Goal: Task Accomplishment & Management: Manage account settings

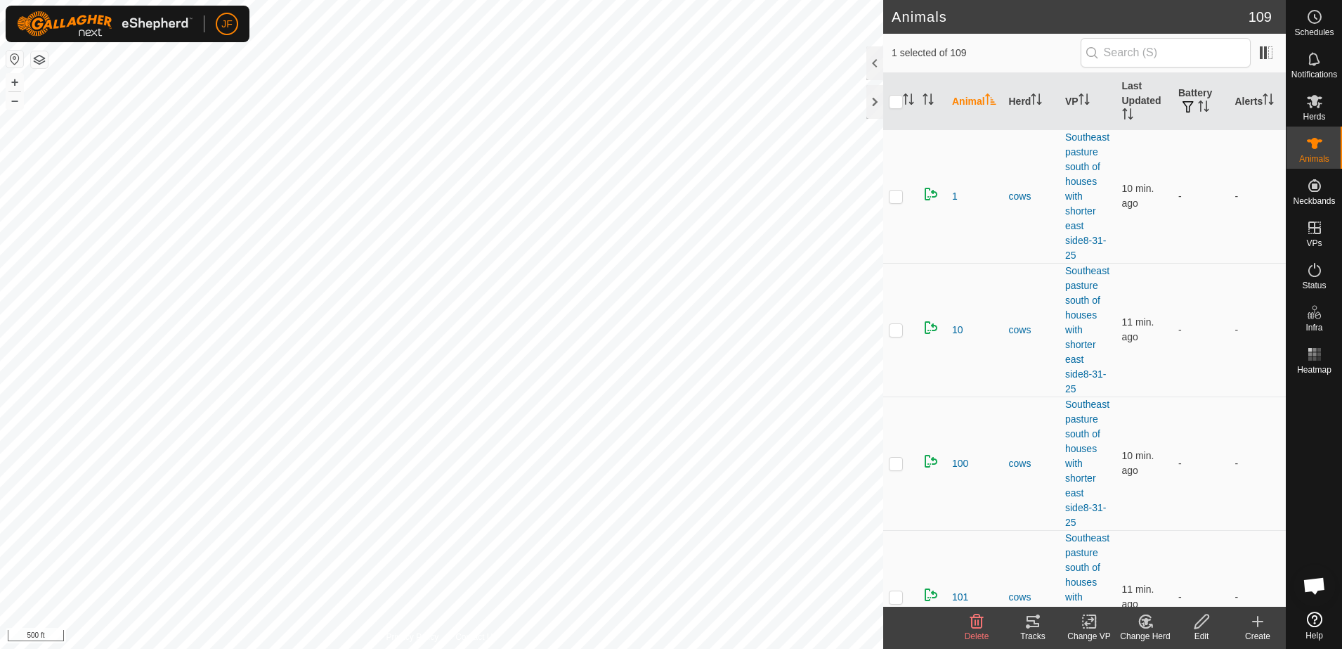
click at [1028, 623] on icon at bounding box center [1033, 621] width 17 height 17
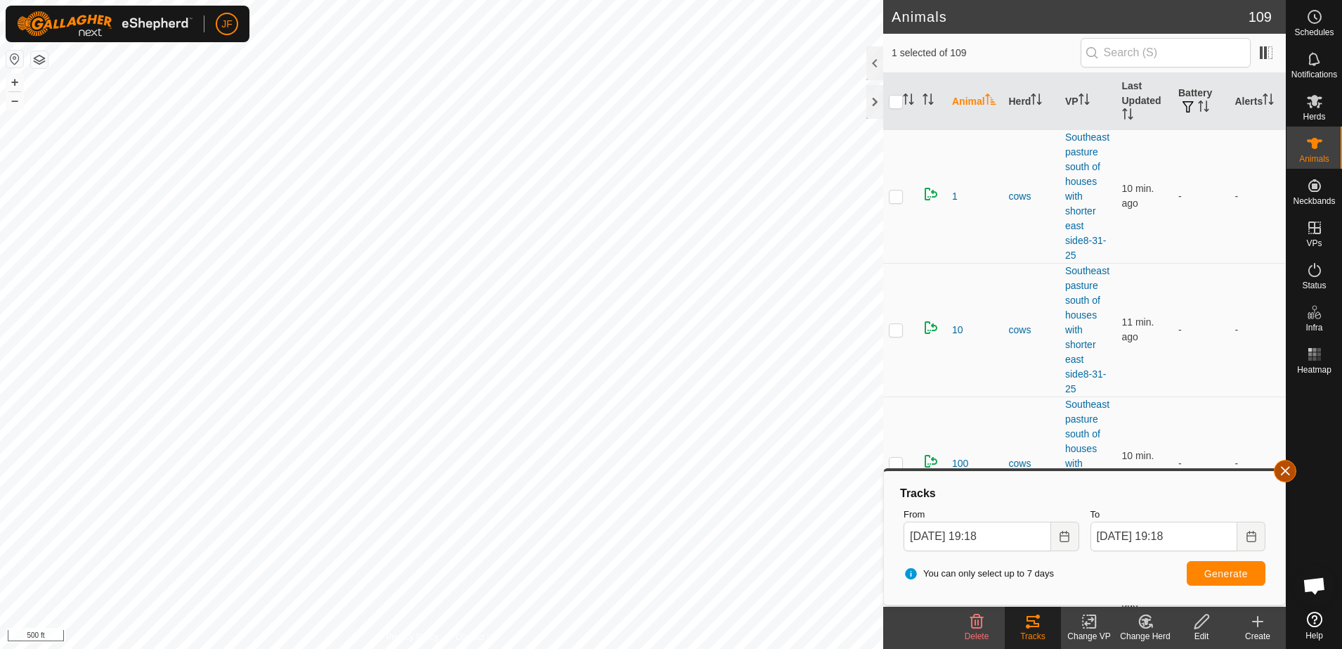
click at [1285, 467] on button "button" at bounding box center [1285, 471] width 22 height 22
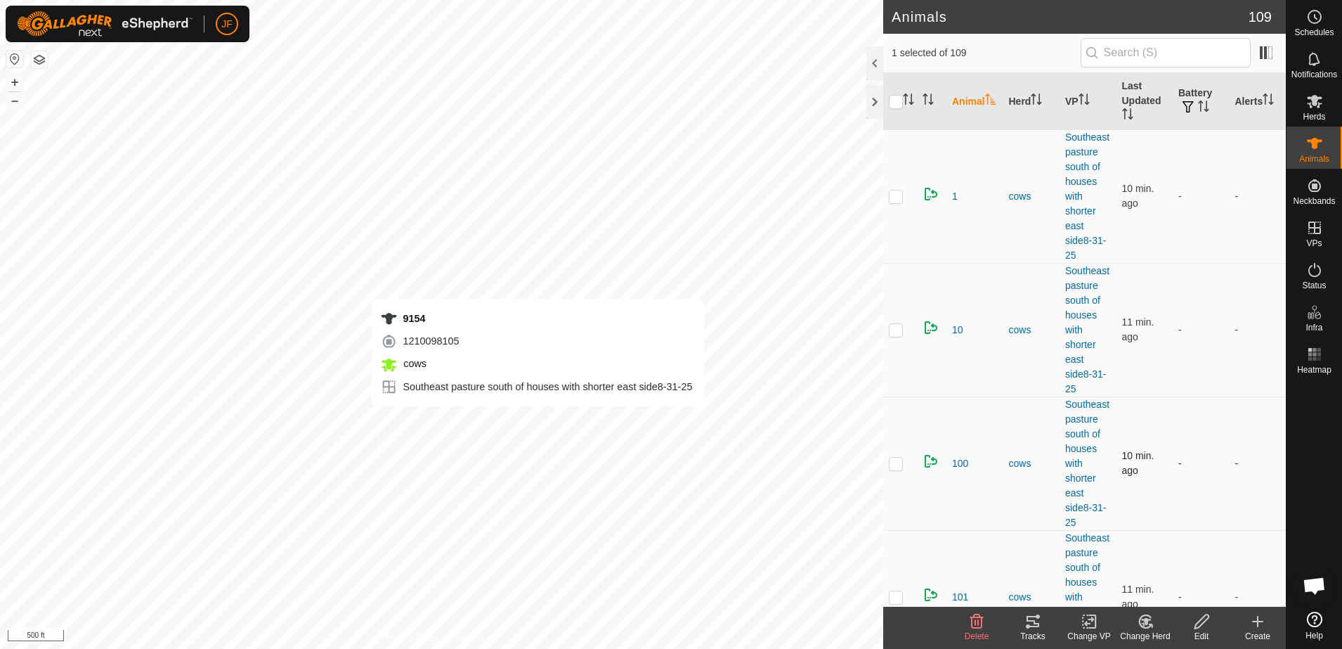
checkbox input "false"
checkbox input "true"
click at [1031, 628] on icon at bounding box center [1033, 621] width 17 height 17
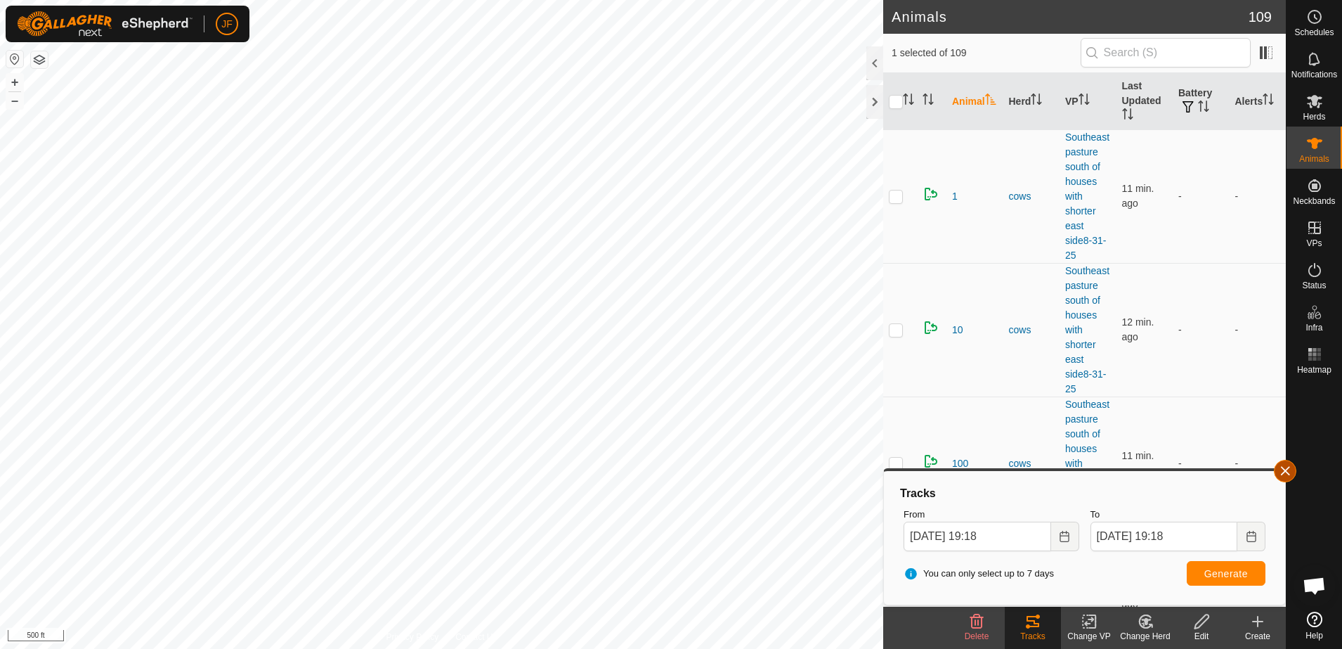
click at [1288, 466] on button "button" at bounding box center [1285, 471] width 22 height 22
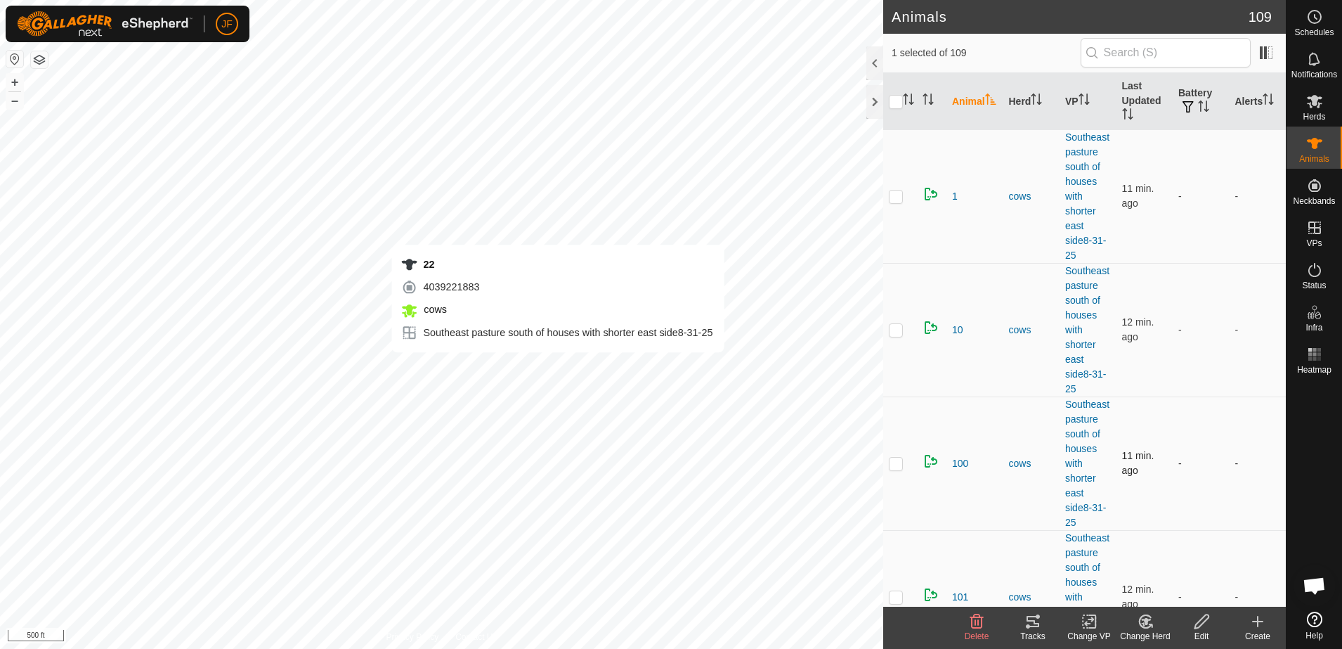
checkbox input "true"
checkbox input "false"
click at [1033, 623] on icon at bounding box center [1033, 621] width 17 height 17
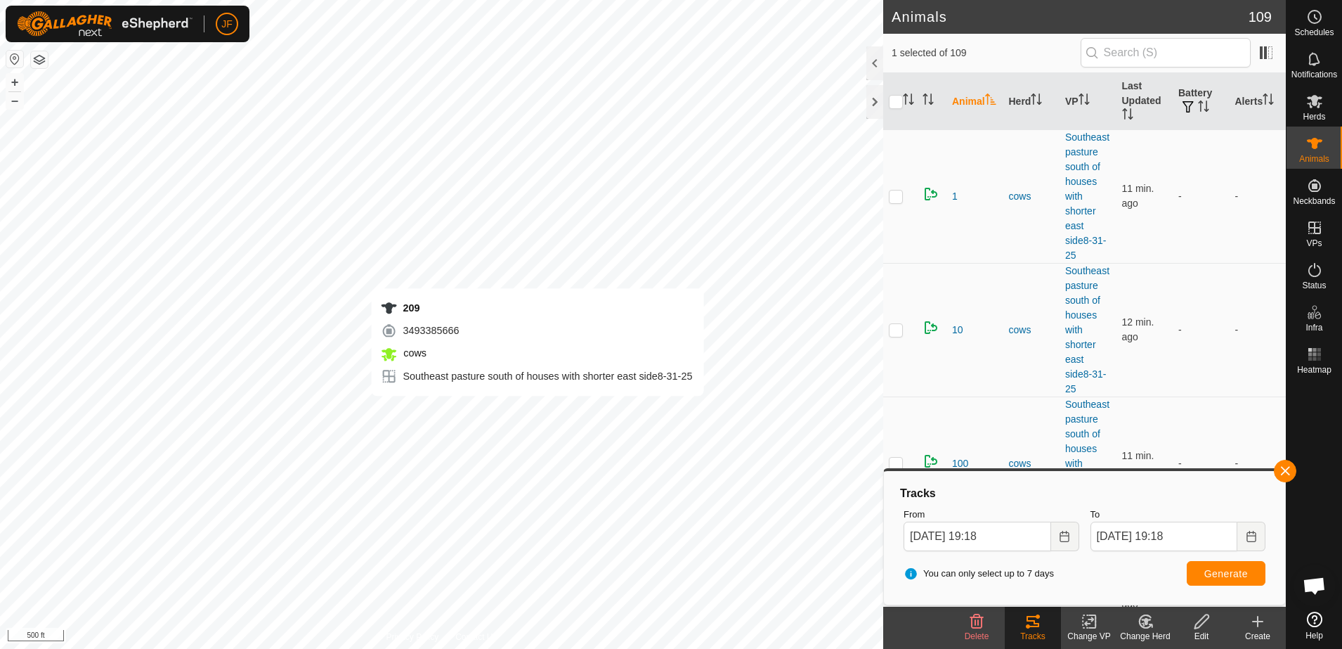
checkbox input "true"
checkbox input "false"
click at [1030, 618] on icon at bounding box center [1033, 621] width 17 height 17
click at [1283, 467] on button "button" at bounding box center [1285, 471] width 22 height 22
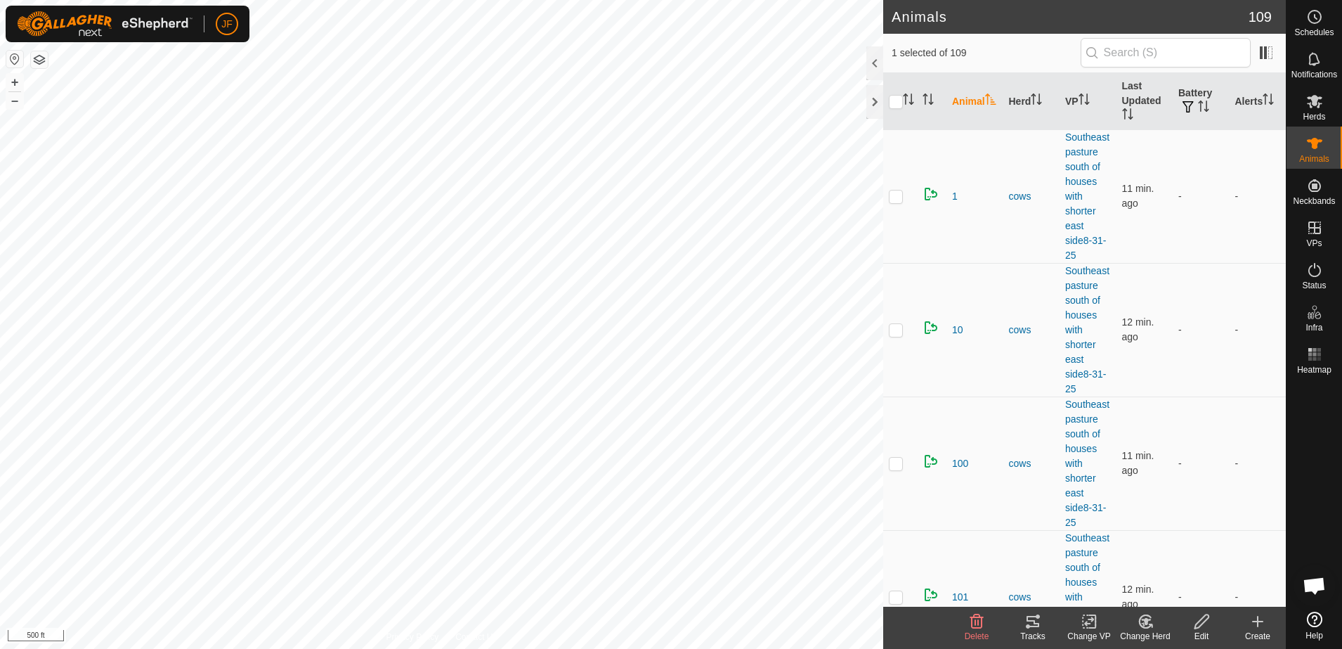
click at [1029, 621] on icon at bounding box center [1033, 621] width 13 height 11
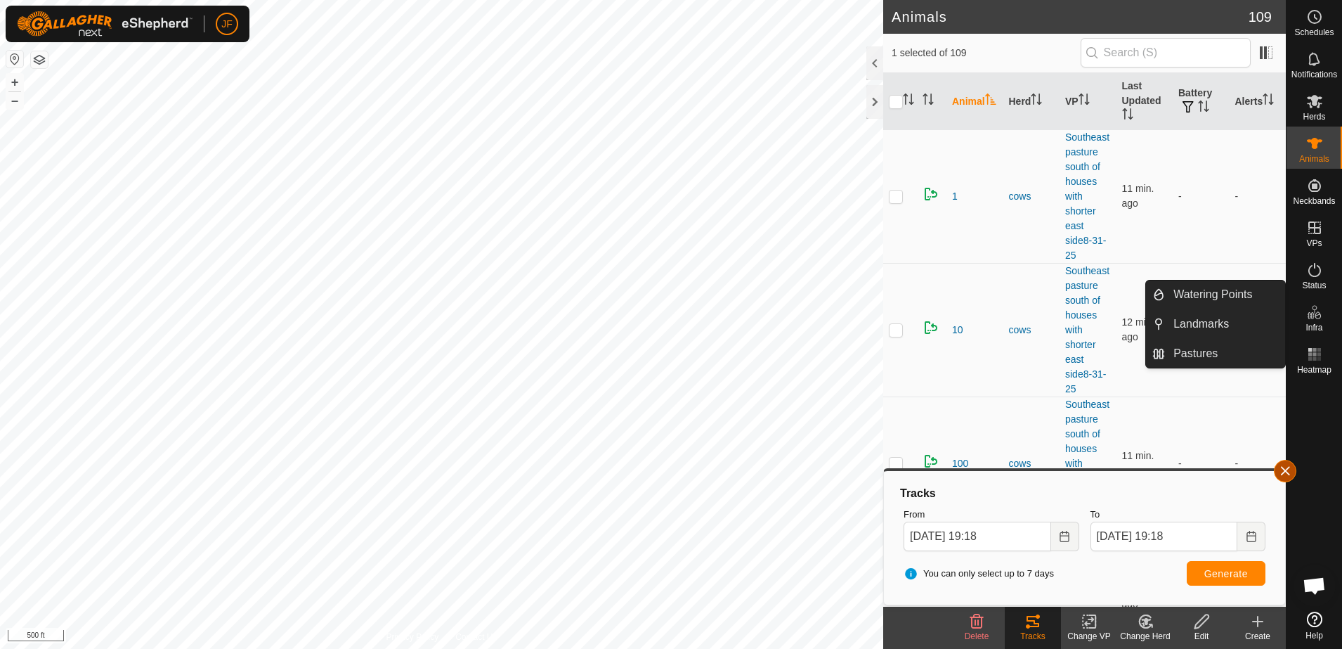
click at [1283, 464] on button "button" at bounding box center [1285, 471] width 22 height 22
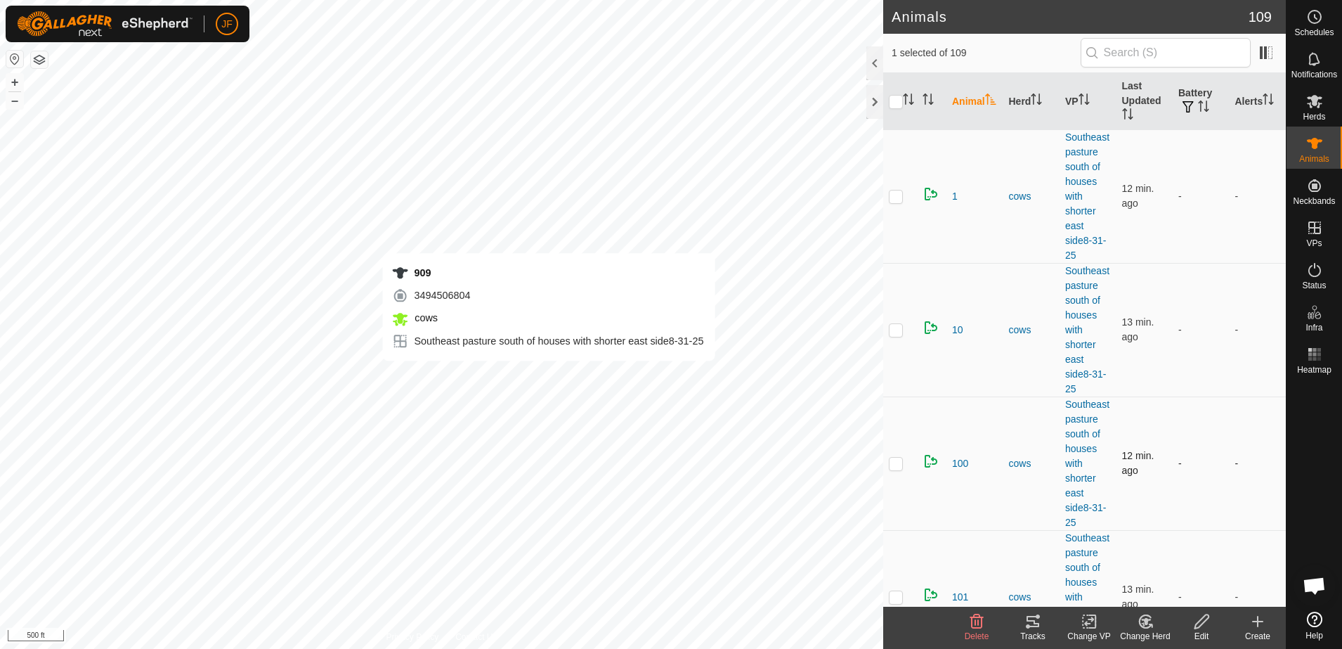
checkbox input "false"
click at [1031, 624] on icon at bounding box center [1033, 621] width 17 height 17
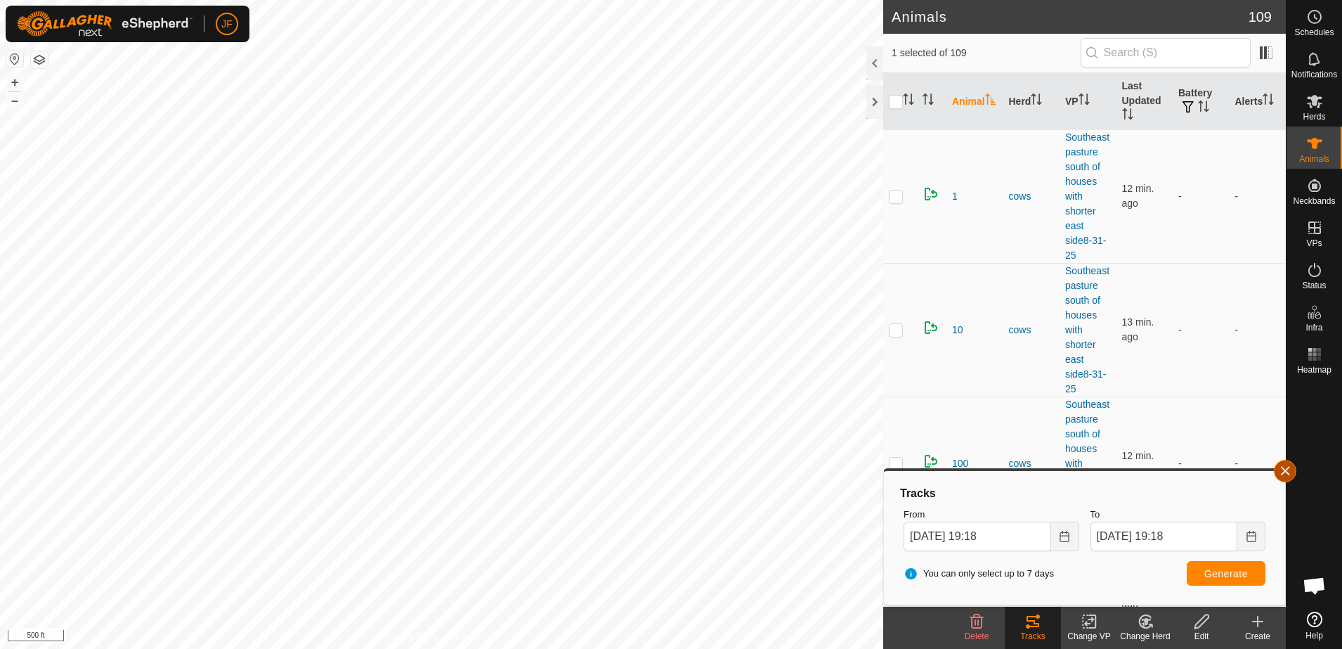
click at [1278, 474] on button "button" at bounding box center [1285, 471] width 22 height 22
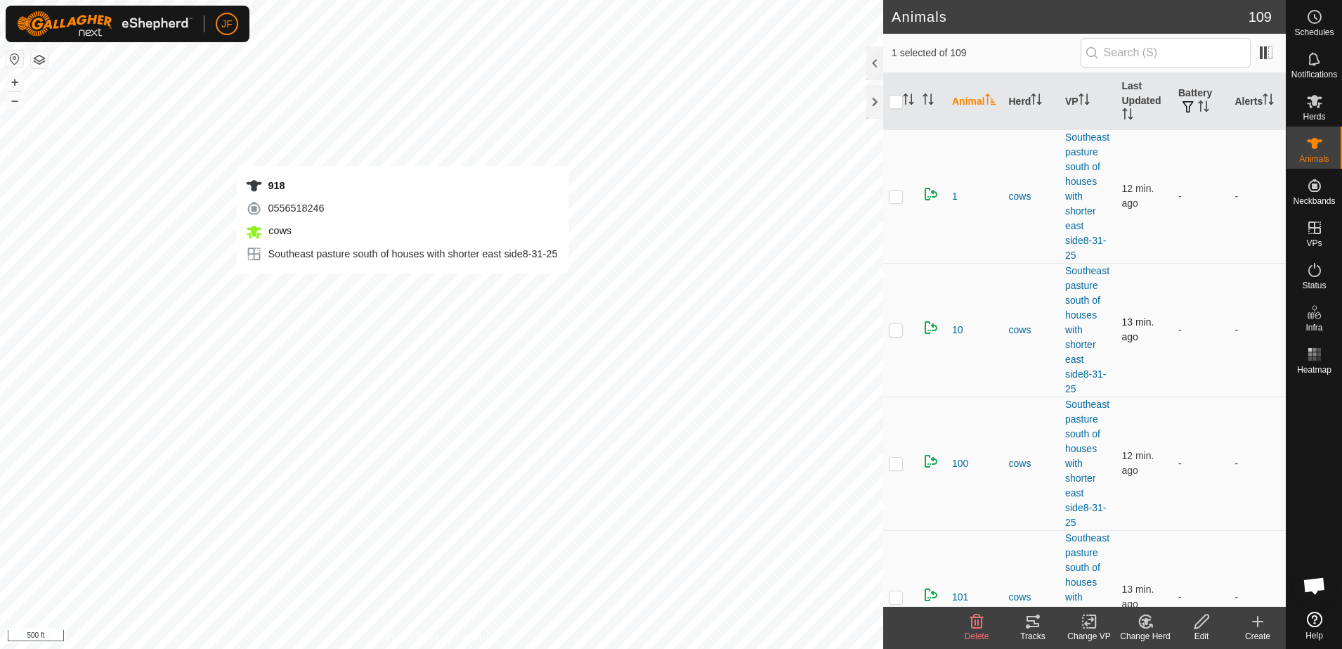
checkbox input "false"
checkbox input "true"
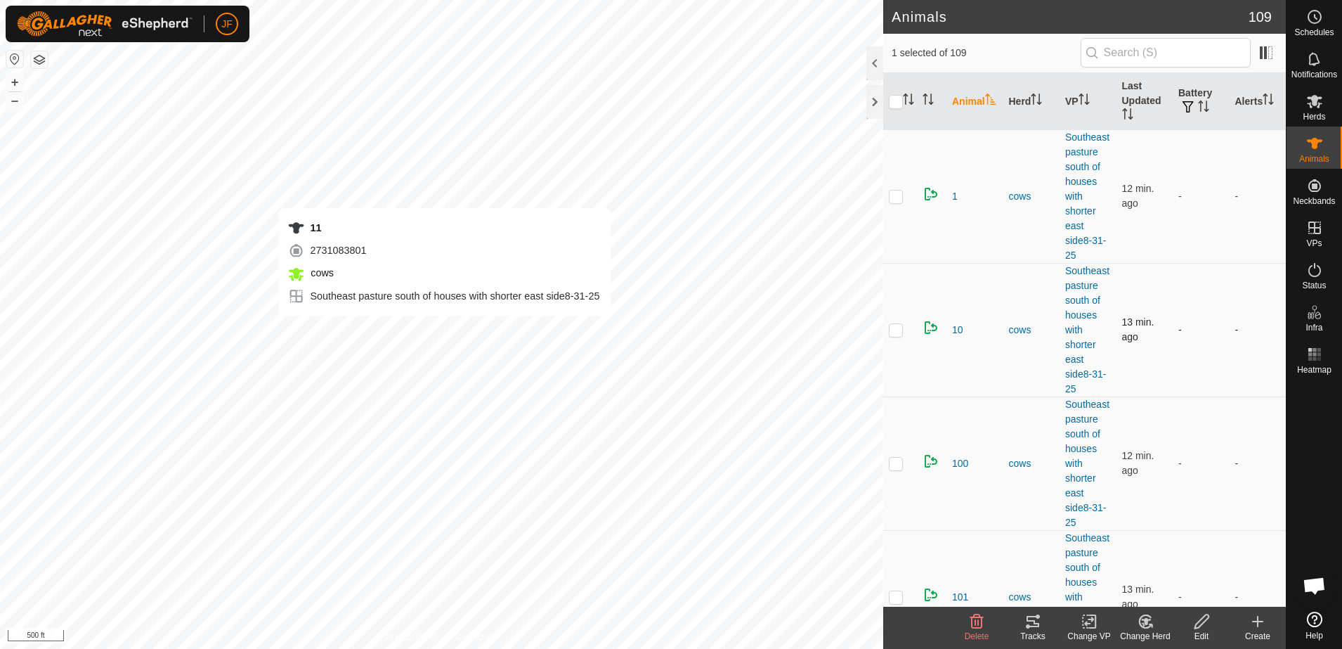
checkbox input "true"
checkbox input "false"
click at [1018, 621] on tracks-svg-icon at bounding box center [1033, 621] width 56 height 17
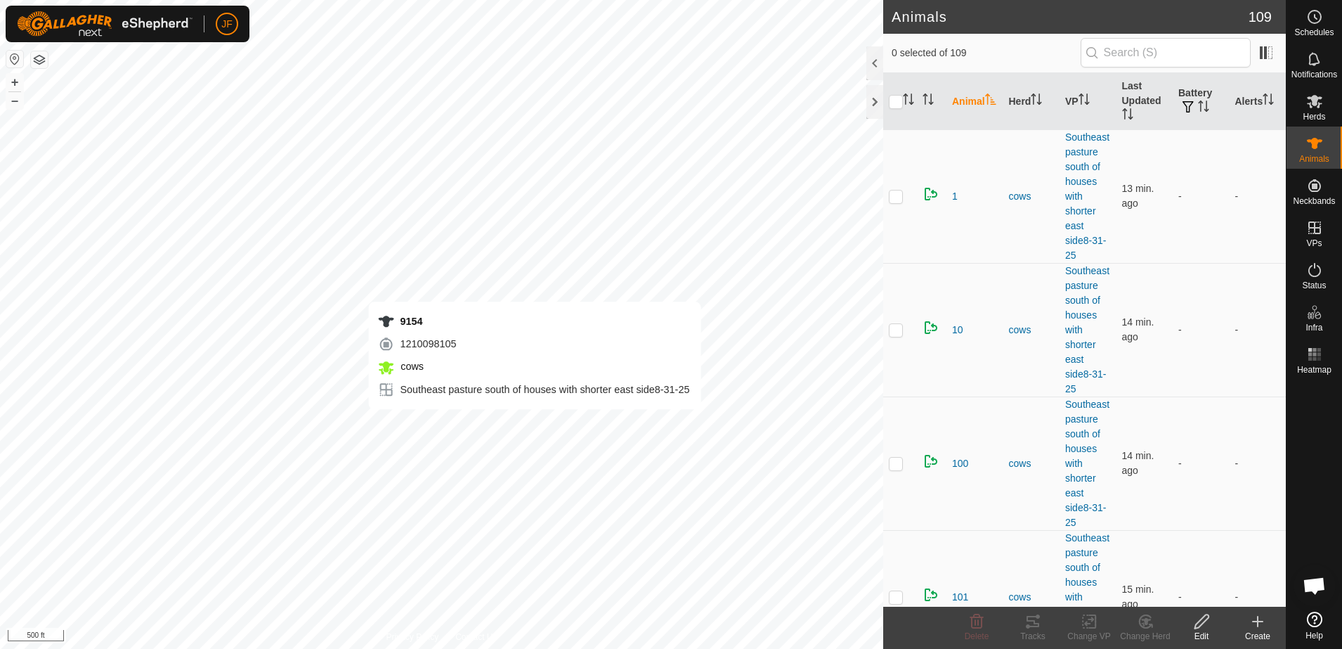
checkbox input "true"
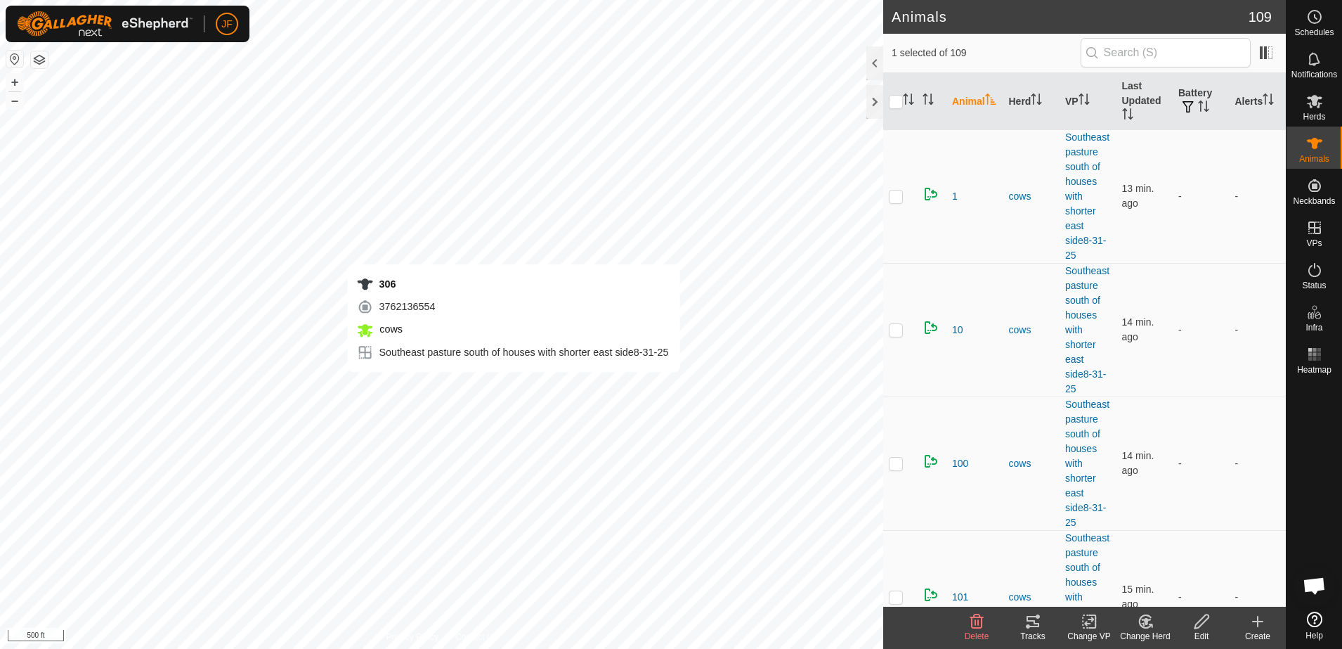
checkbox input "true"
checkbox input "false"
click at [1035, 616] on icon at bounding box center [1033, 621] width 13 height 11
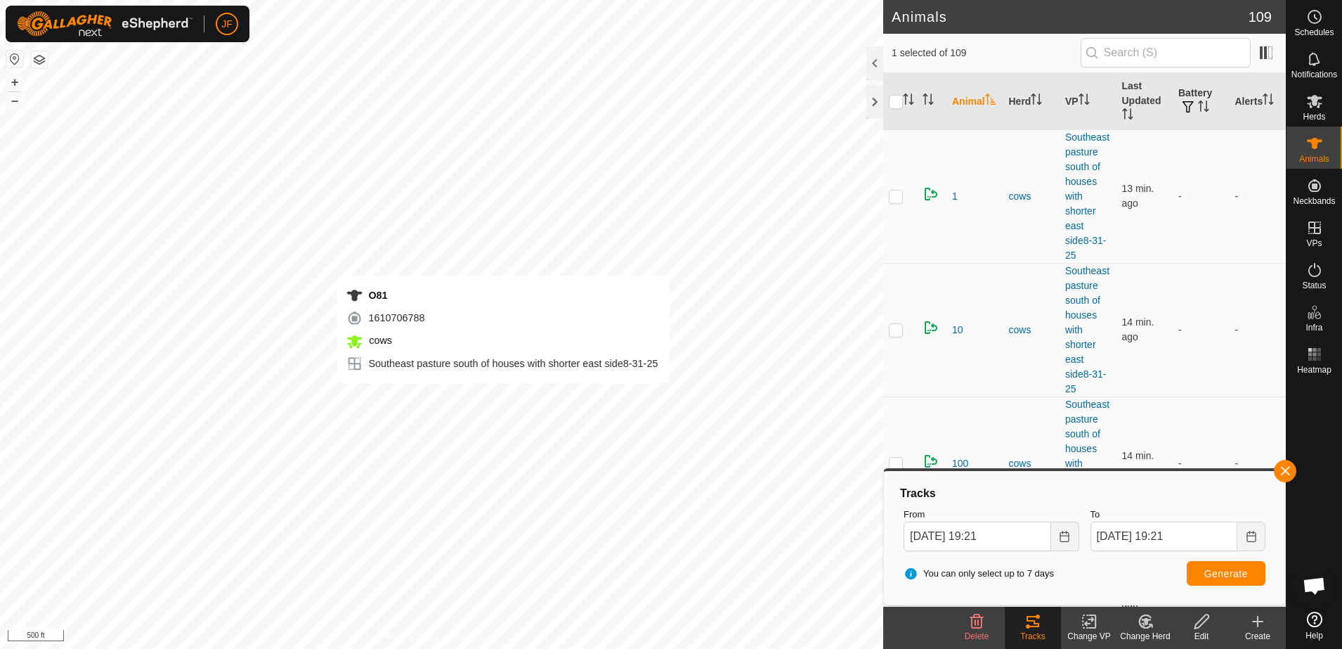
checkbox input "false"
checkbox input "true"
click at [1276, 470] on button "button" at bounding box center [1285, 471] width 22 height 22
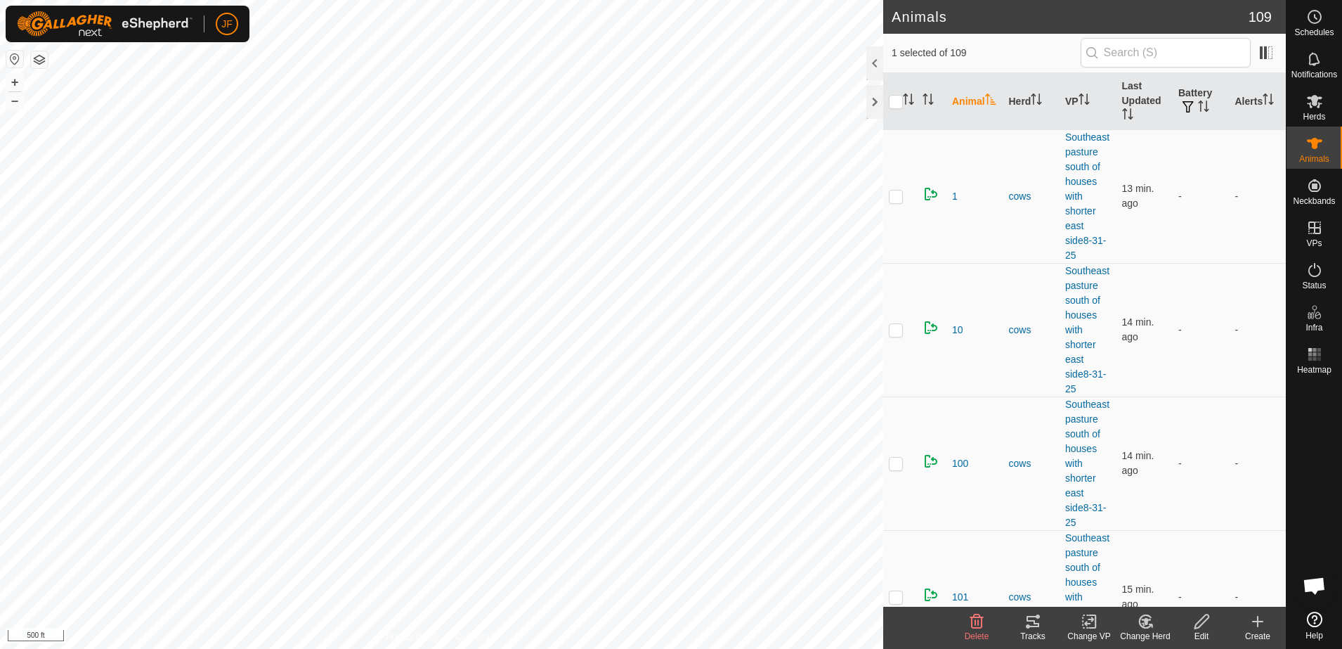
click at [1031, 622] on icon at bounding box center [1033, 621] width 17 height 17
